Goal: Task Accomplishment & Management: Manage account settings

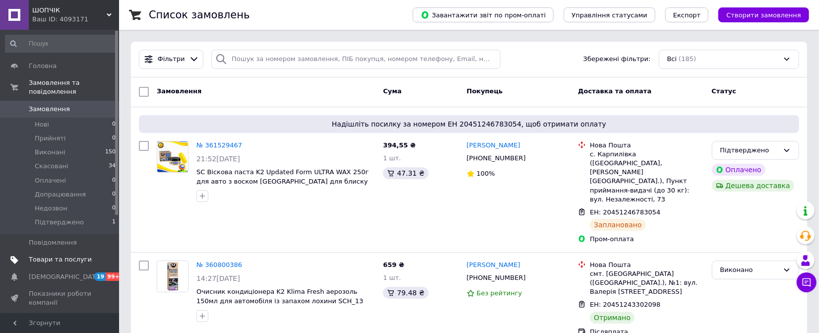
click at [59, 255] on span "Товари та послуги" at bounding box center [60, 259] width 63 height 9
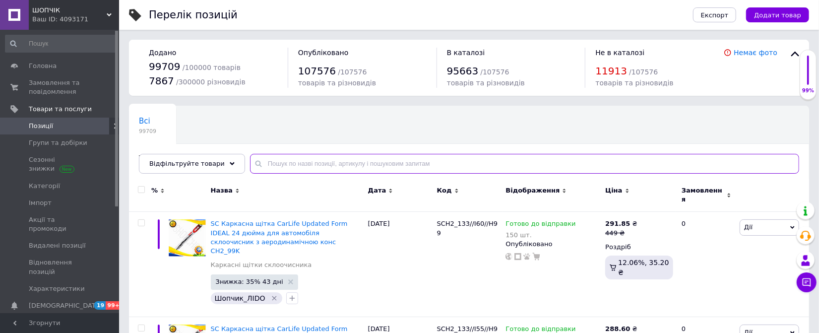
click at [318, 160] on input "text" at bounding box center [524, 164] width 549 height 20
paste input "dd77839"
type input "dd77839"
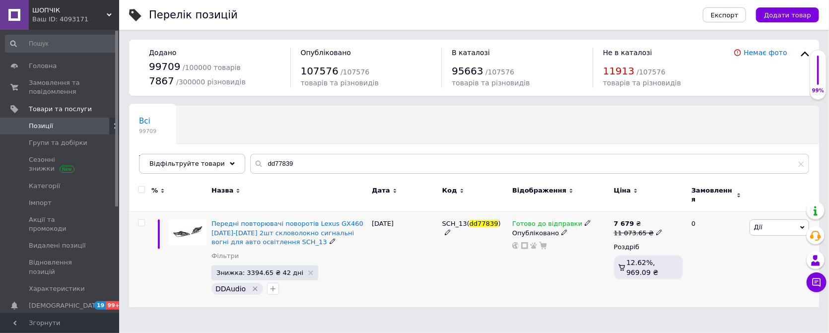
click at [585, 219] on span at bounding box center [588, 222] width 6 height 7
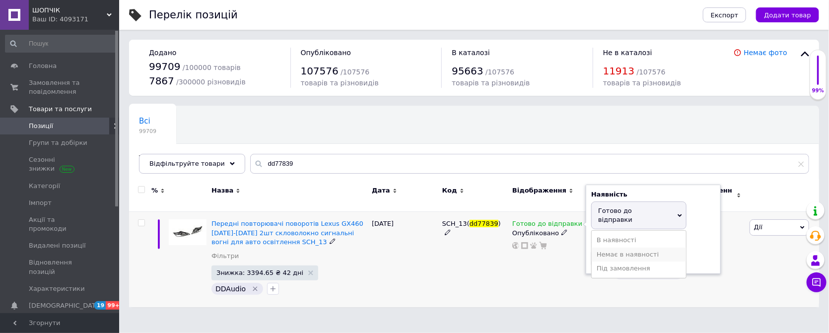
click at [638, 248] on li "Немає в наявності" at bounding box center [639, 255] width 94 height 14
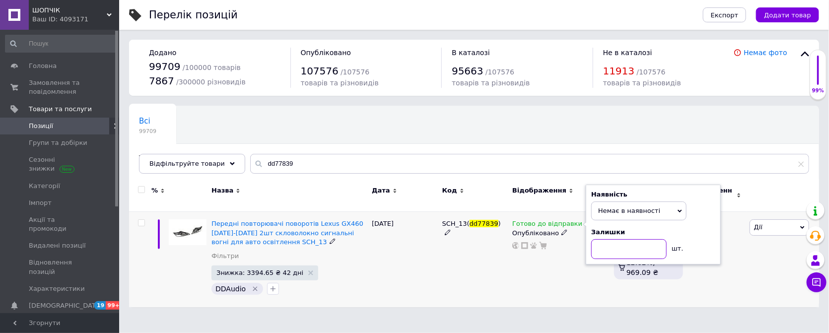
click at [636, 239] on input at bounding box center [628, 249] width 75 height 20
type input "0"
click at [457, 286] on div "SCH_13( dd77839 )" at bounding box center [475, 259] width 70 height 95
